Goal: Check status: Check status

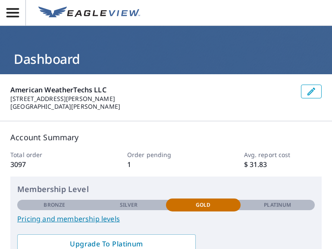
click at [15, 11] on icon "button" at bounding box center [12, 12] width 15 height 15
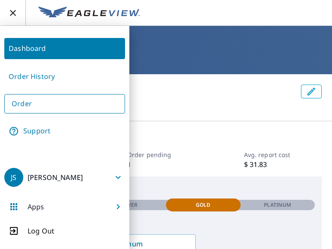
click at [55, 70] on link "Order History" at bounding box center [64, 76] width 121 height 21
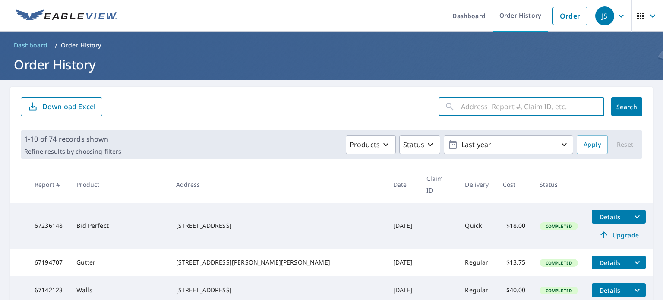
click at [332, 103] on input "text" at bounding box center [532, 106] width 143 height 24
type input "[STREET_ADDRESS]"
click button "Search" at bounding box center [626, 106] width 31 height 19
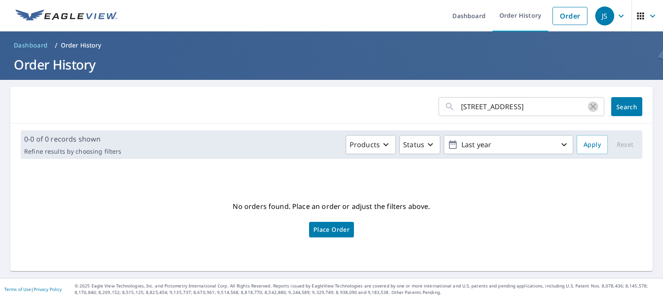
click at [332, 104] on icon "button" at bounding box center [593, 106] width 10 height 10
